Goal: Task Accomplishment & Management: Manage account settings

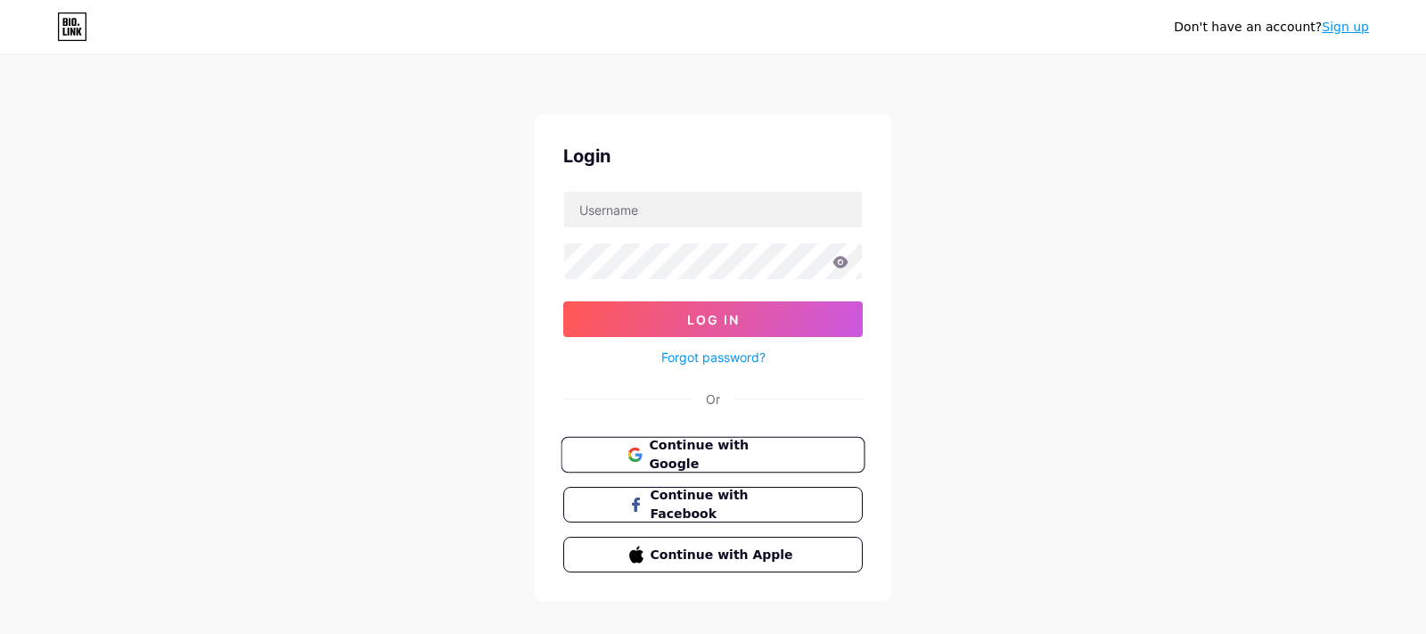
click at [677, 447] on span "Continue with Google" at bounding box center [723, 455] width 149 height 38
click at [775, 455] on span "Continue with Google" at bounding box center [724, 454] width 147 height 37
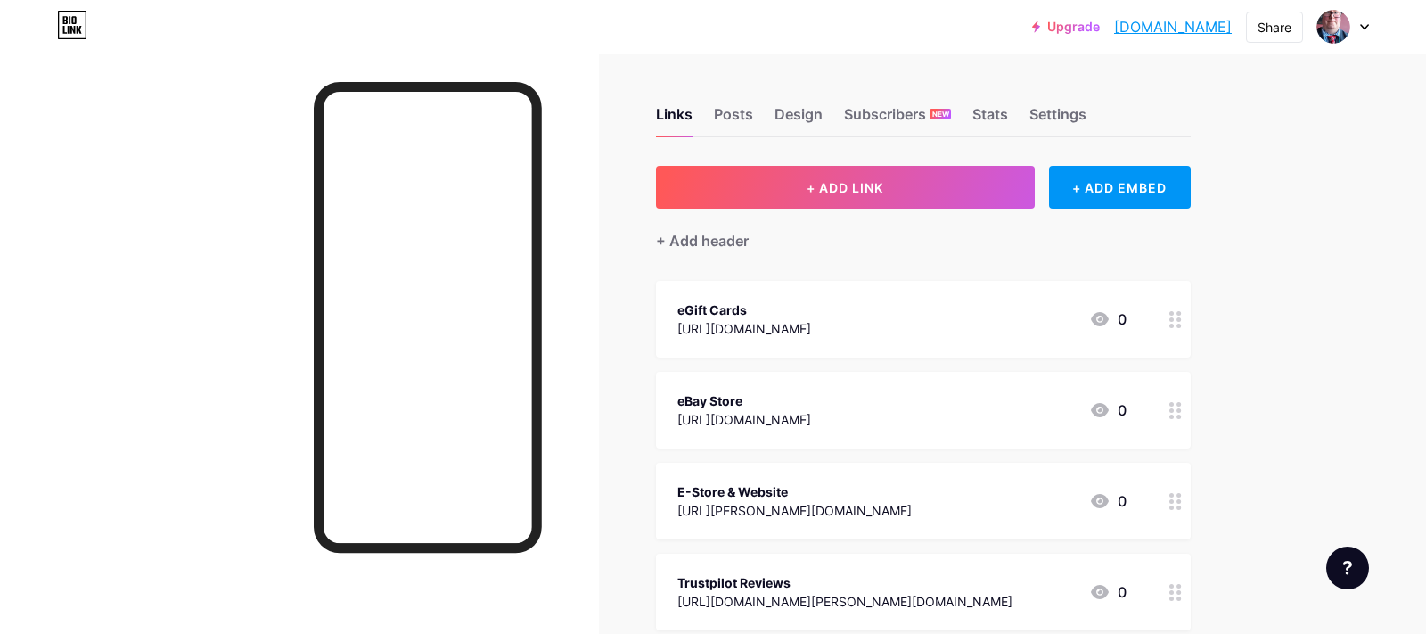
click at [1114, 31] on link "[DOMAIN_NAME]" at bounding box center [1173, 26] width 118 height 21
click at [1217, 25] on link "[DOMAIN_NAME]" at bounding box center [1173, 26] width 118 height 21
